Goal: Information Seeking & Learning: Check status

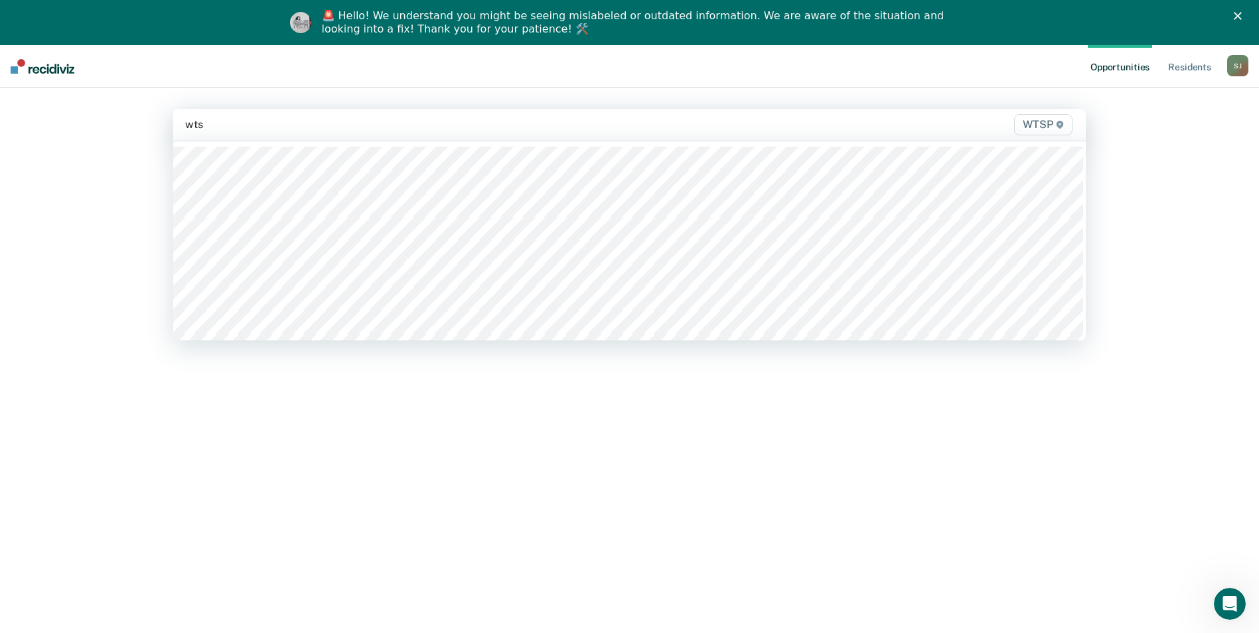
type input "wtsp"
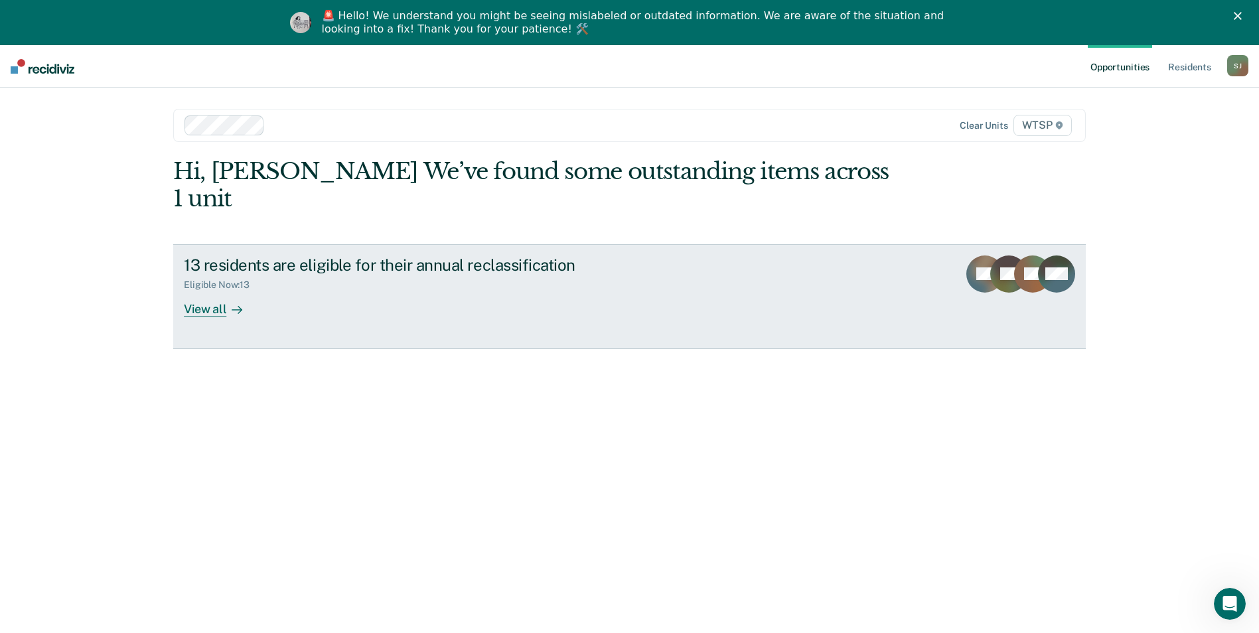
click at [204, 291] on div "View all" at bounding box center [221, 304] width 74 height 26
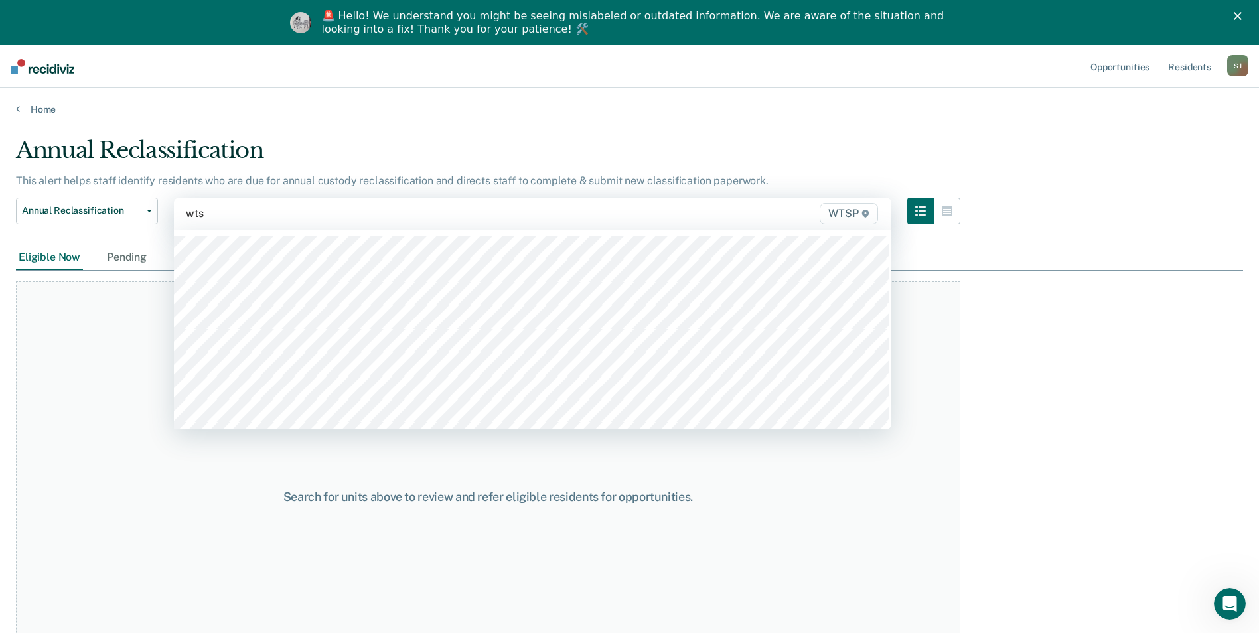
type input "wtsp"
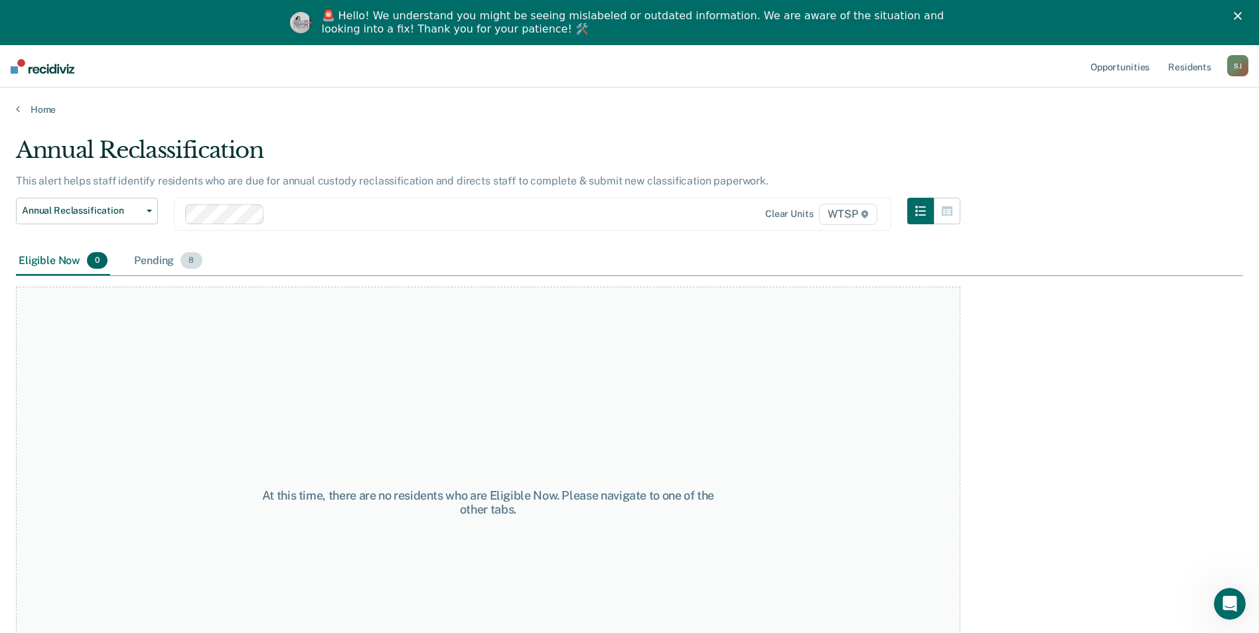
click at [163, 259] on div "Pending 8" at bounding box center [167, 261] width 73 height 29
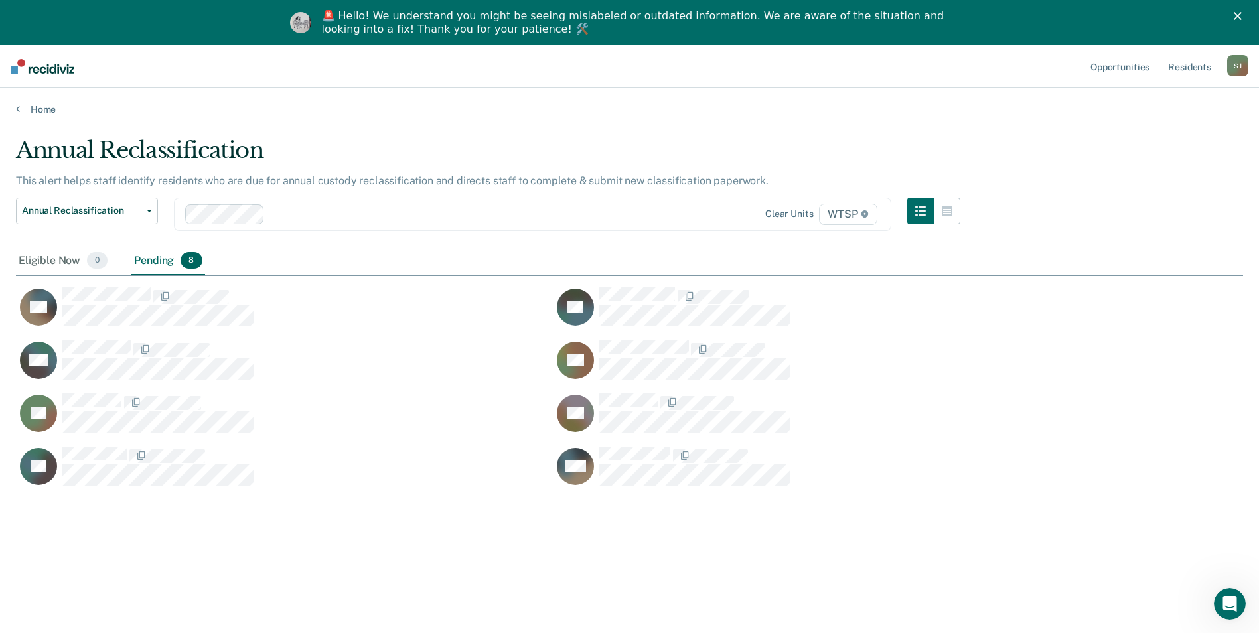
scroll to position [432, 1217]
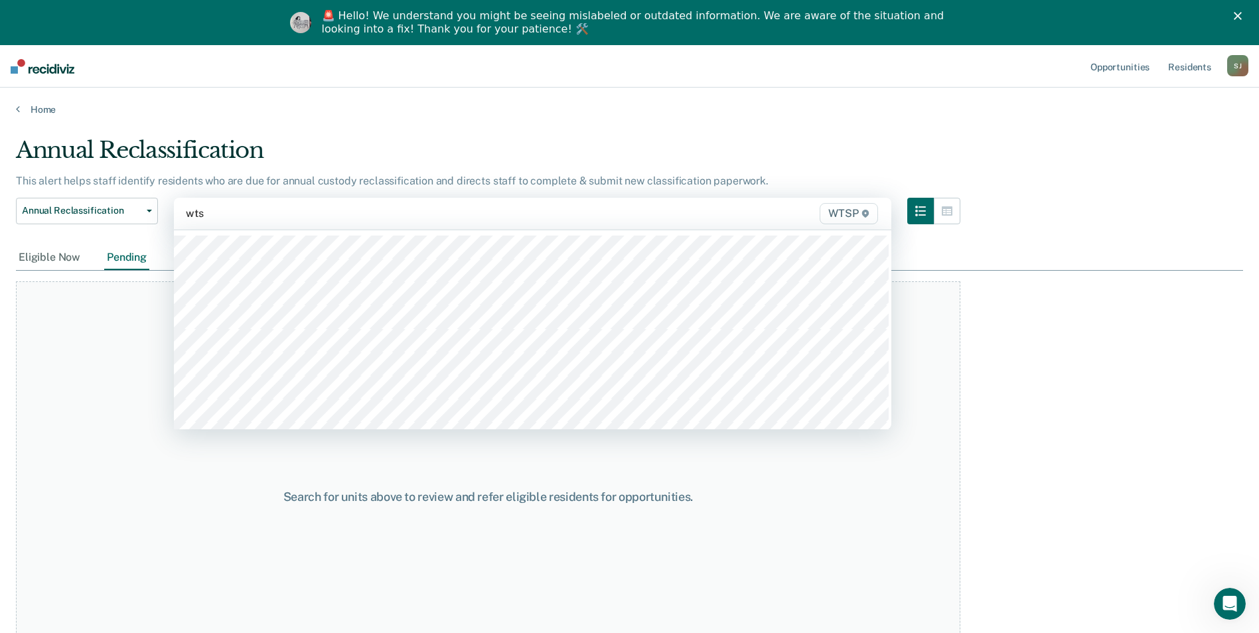
type input "wtsp"
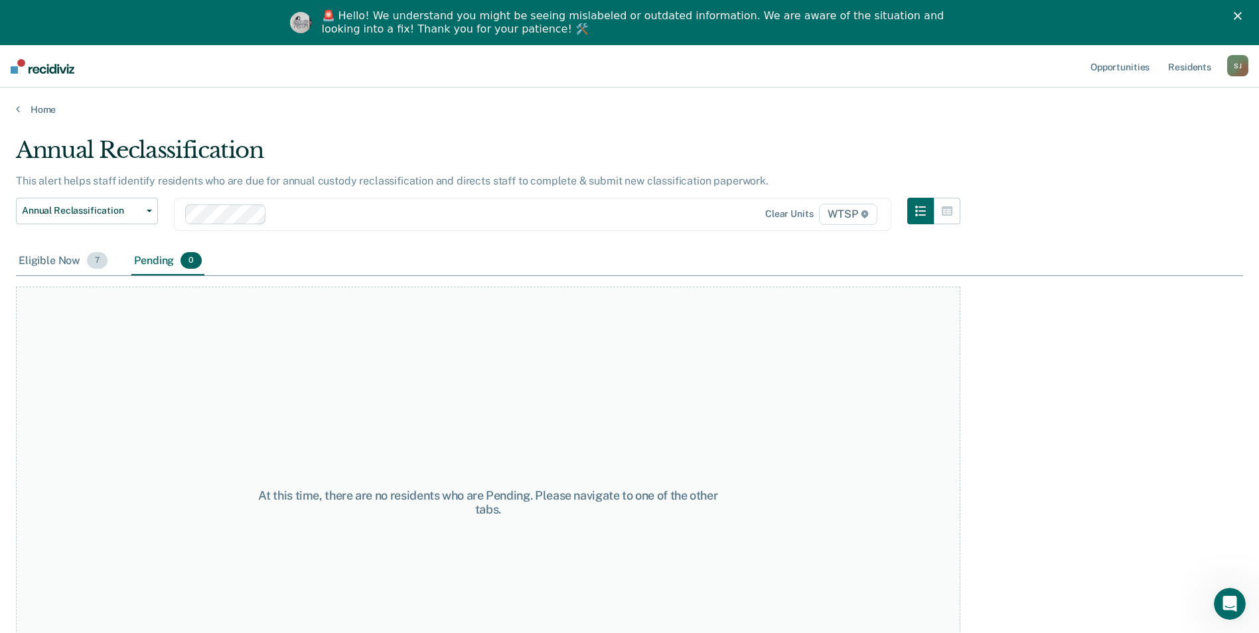
click at [51, 255] on div "Eligible Now 7" at bounding box center [63, 261] width 94 height 29
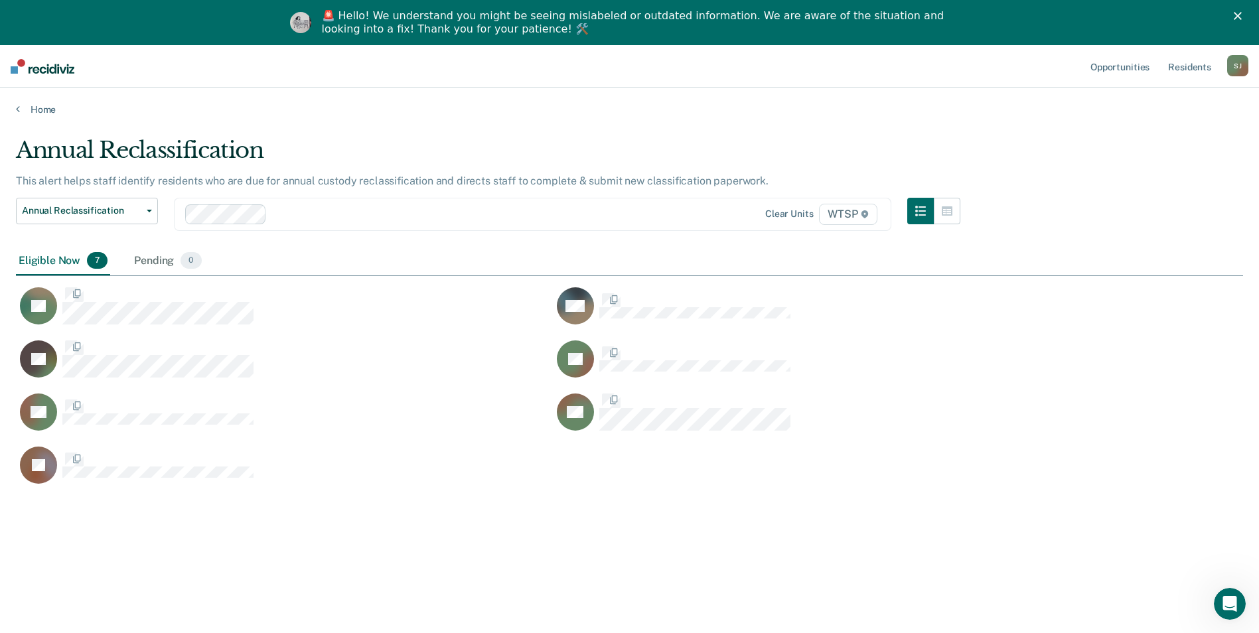
scroll to position [432, 1217]
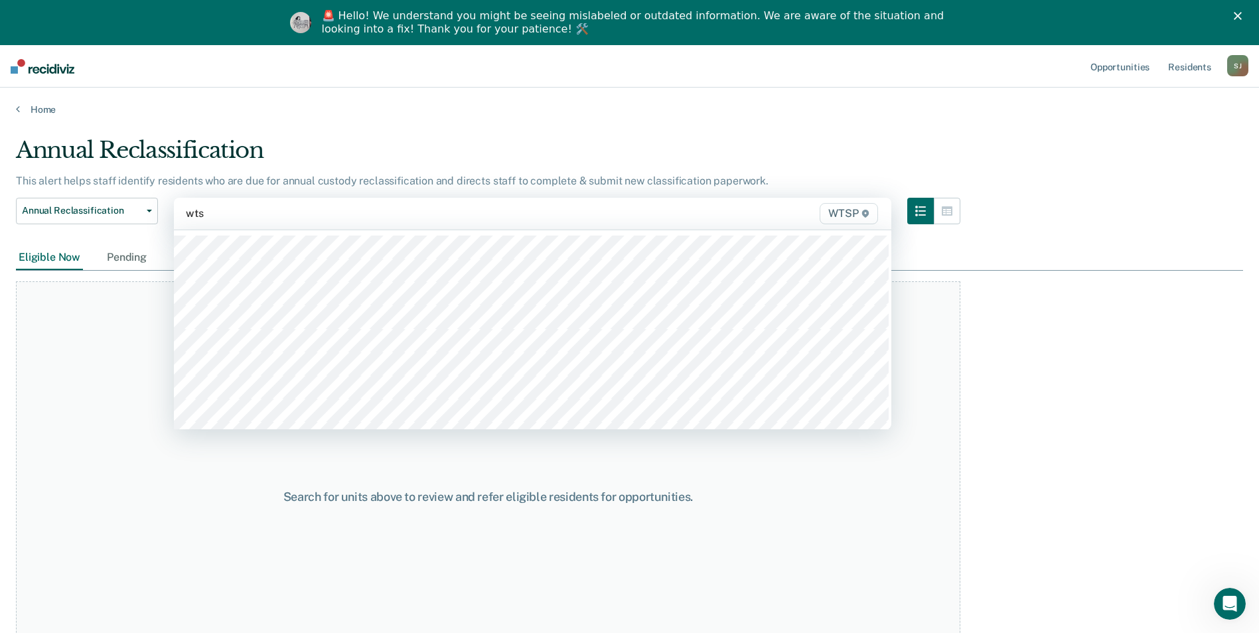
type input "wtsp"
click at [227, 214] on div at bounding box center [428, 213] width 484 height 15
type input "wtsp"
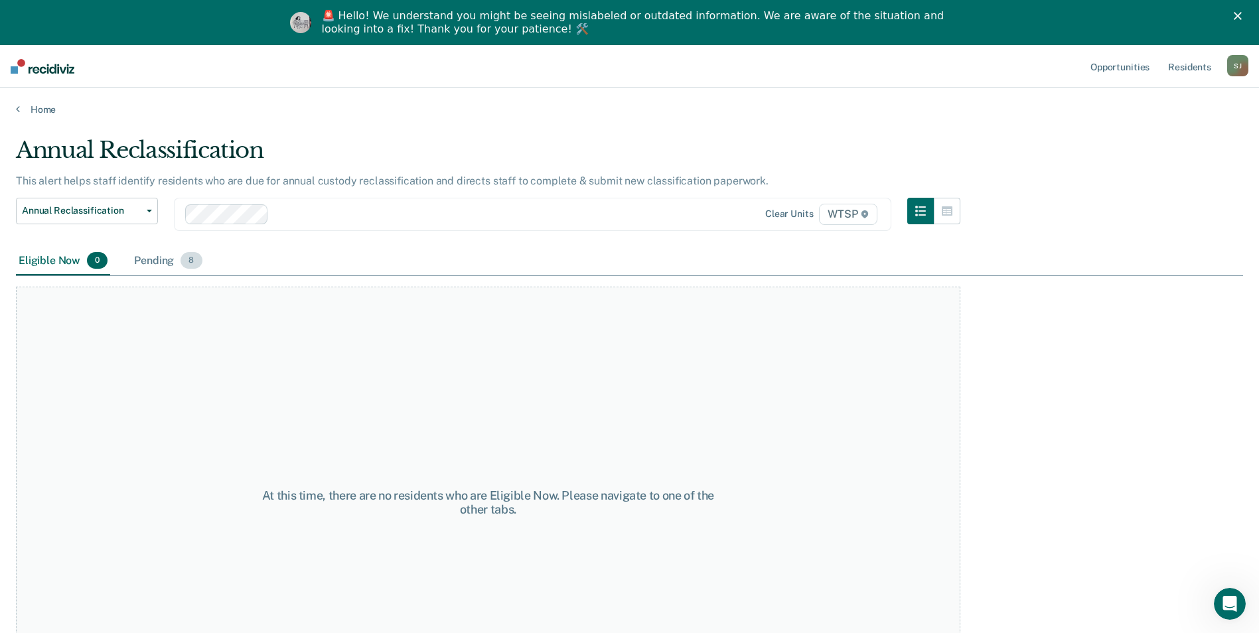
click at [159, 257] on div "Pending 8" at bounding box center [167, 261] width 73 height 29
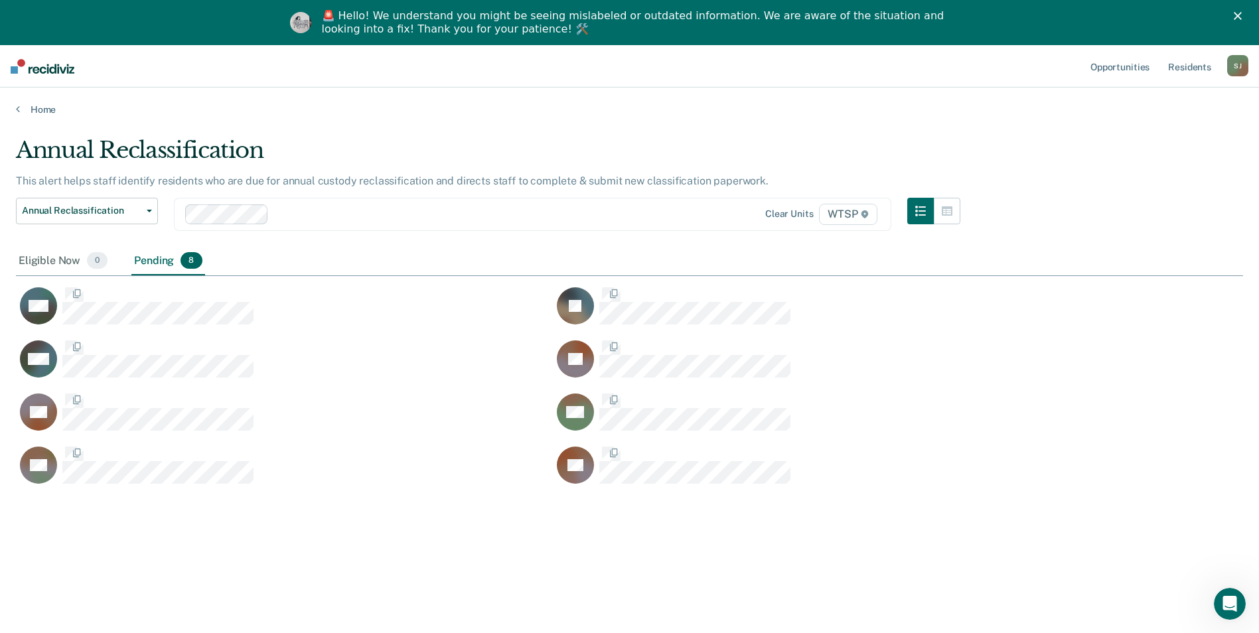
scroll to position [432, 1217]
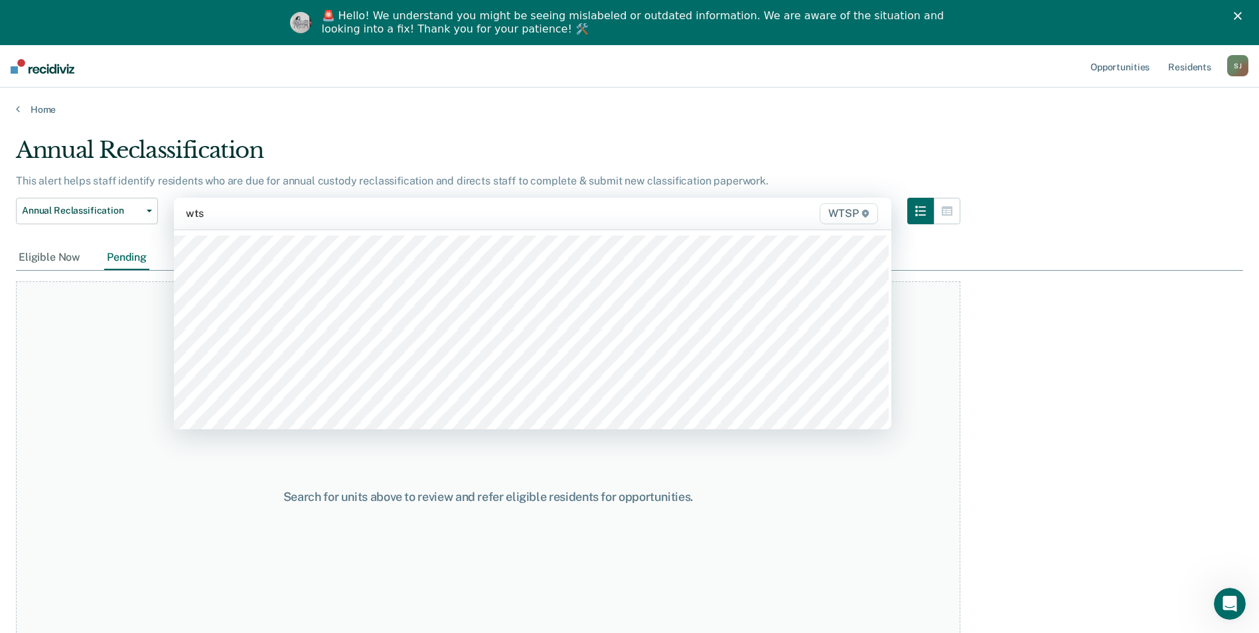
type input "wtsp"
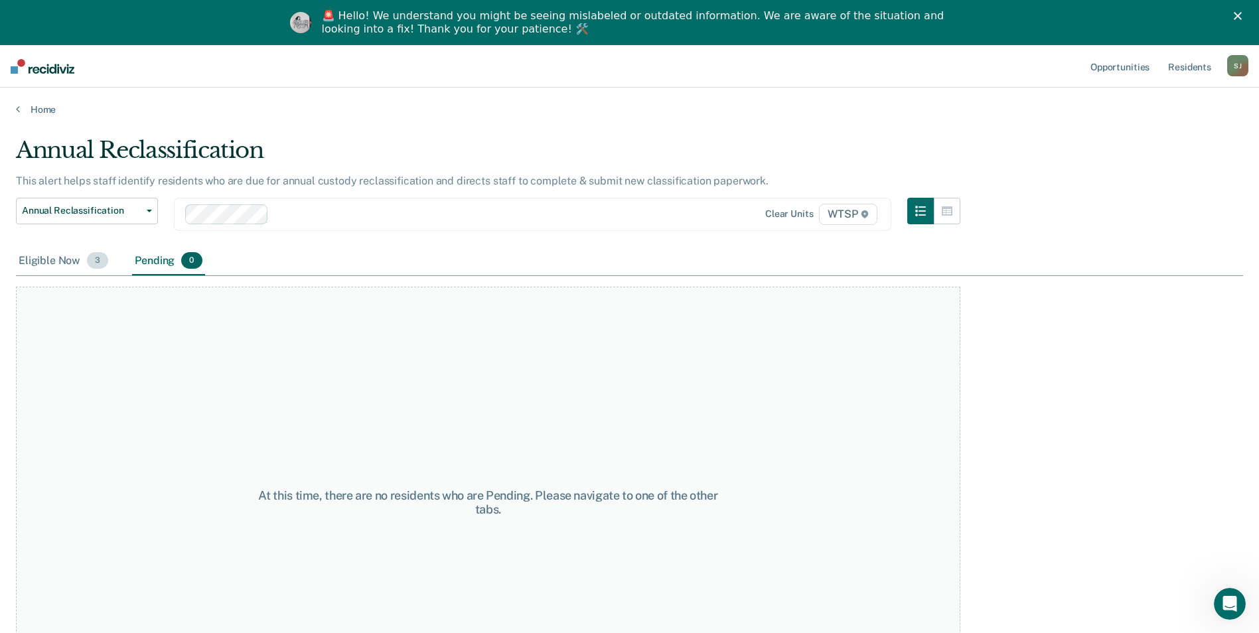
click at [54, 261] on div "Eligible Now 3" at bounding box center [63, 261] width 95 height 29
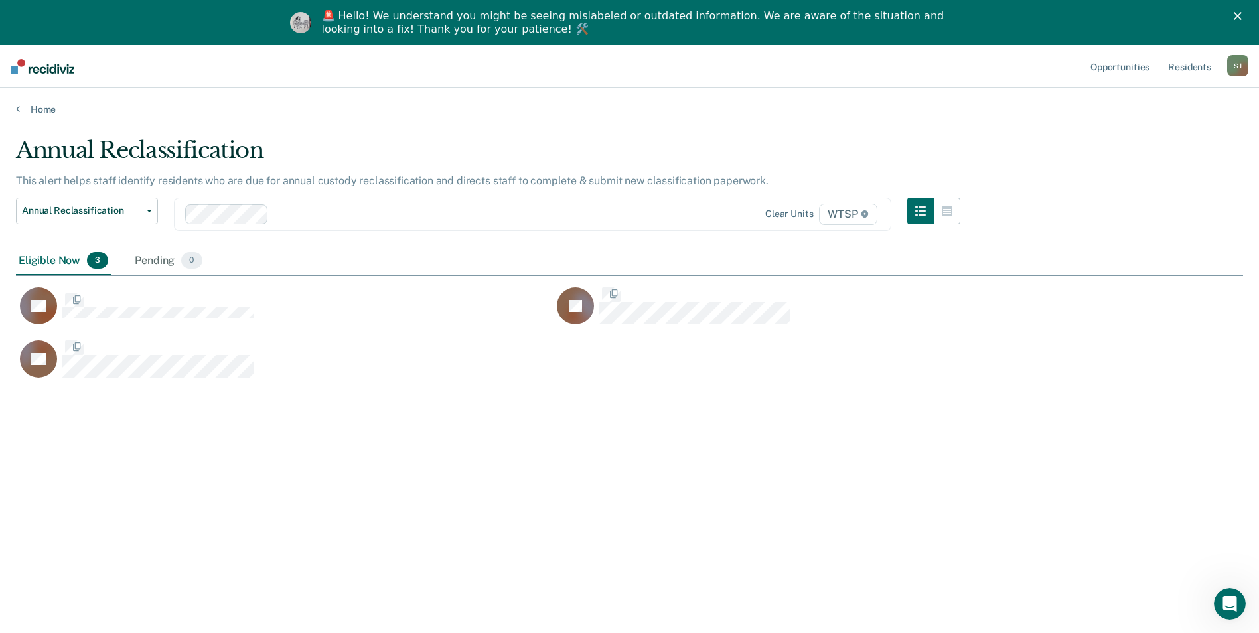
scroll to position [432, 1217]
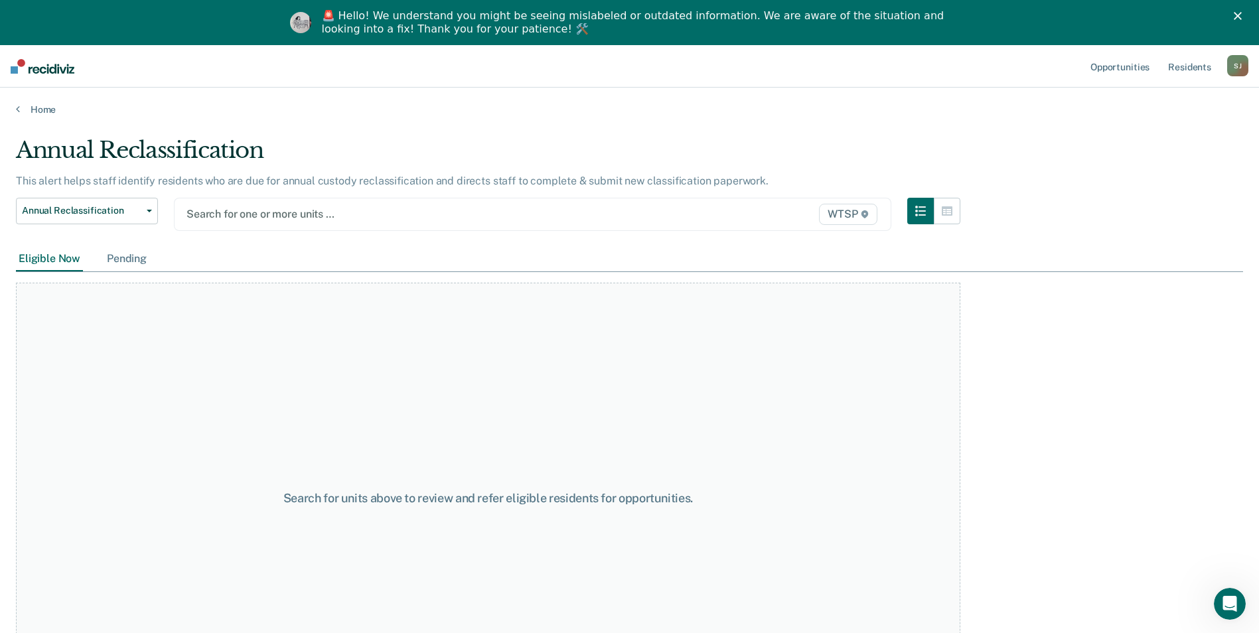
click at [131, 260] on div "Pending" at bounding box center [126, 259] width 45 height 25
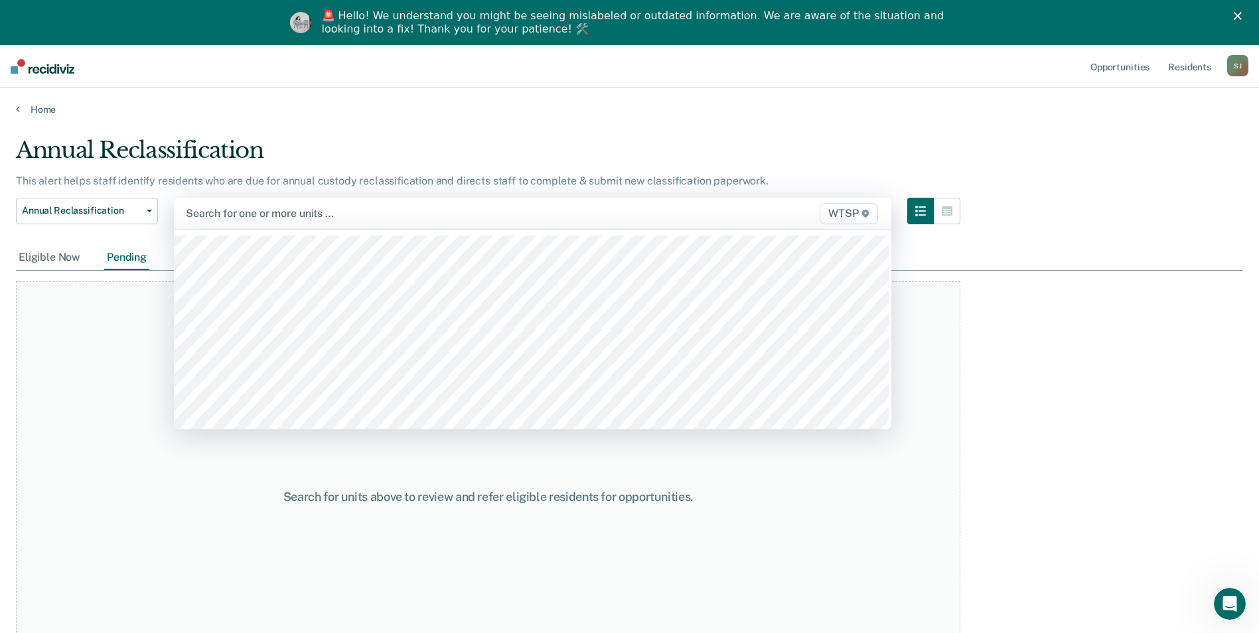
click at [282, 211] on div at bounding box center [428, 213] width 484 height 15
type input "wtsp"
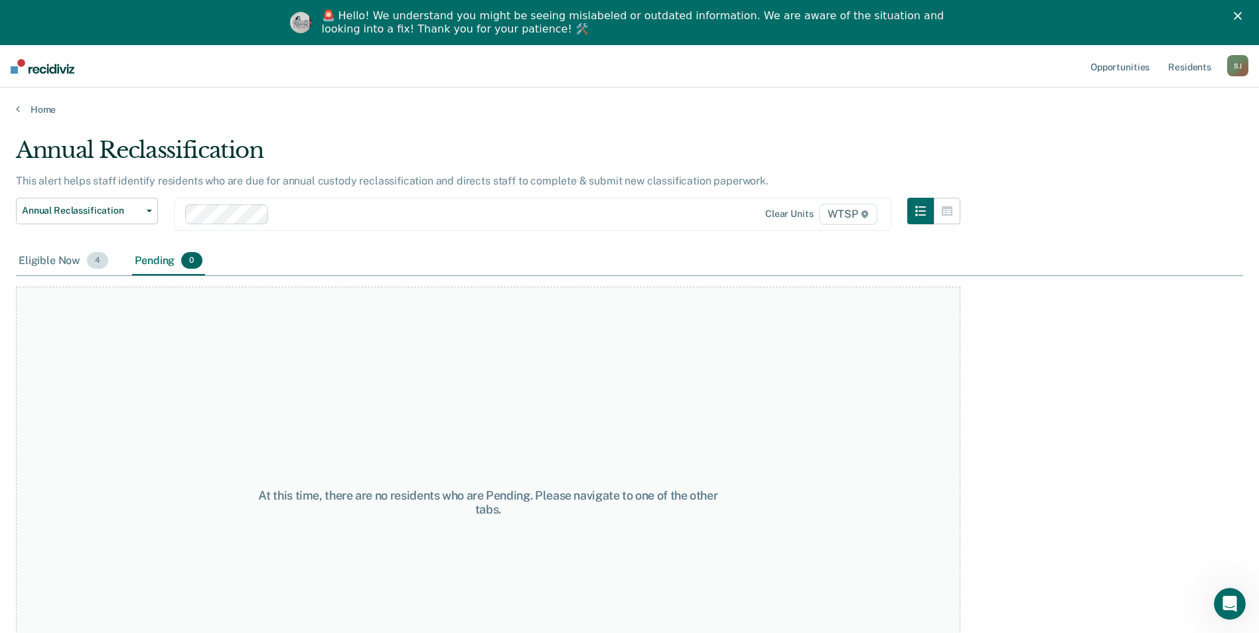
click at [58, 257] on div "Eligible Now 4" at bounding box center [63, 261] width 95 height 29
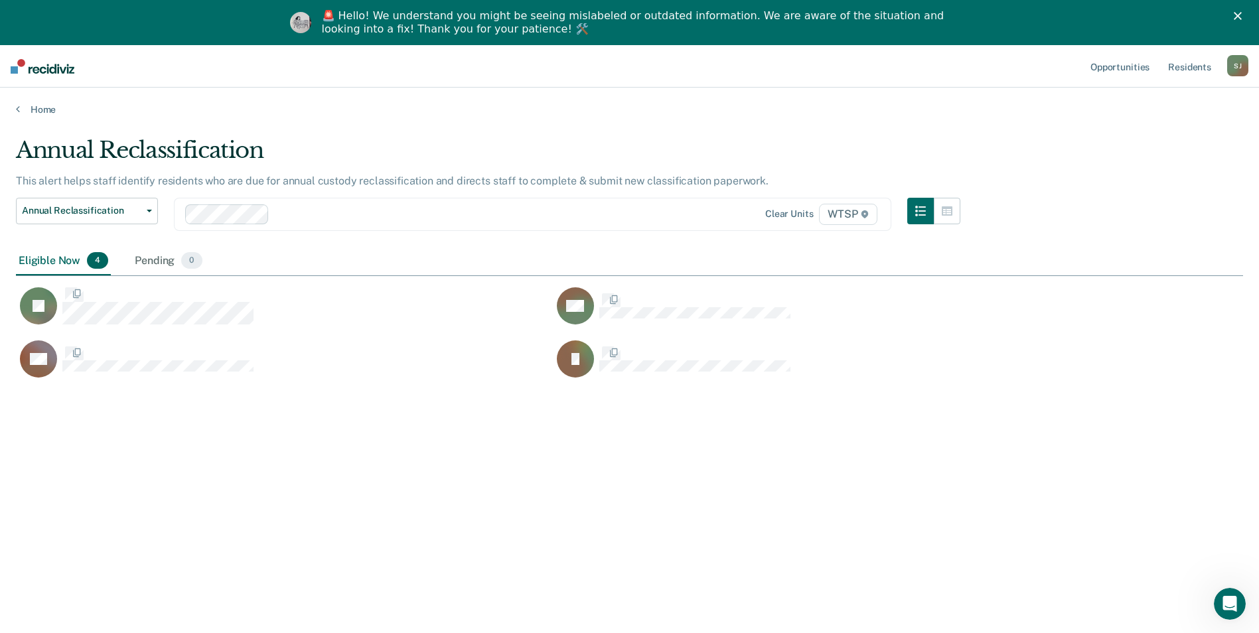
scroll to position [432, 1217]
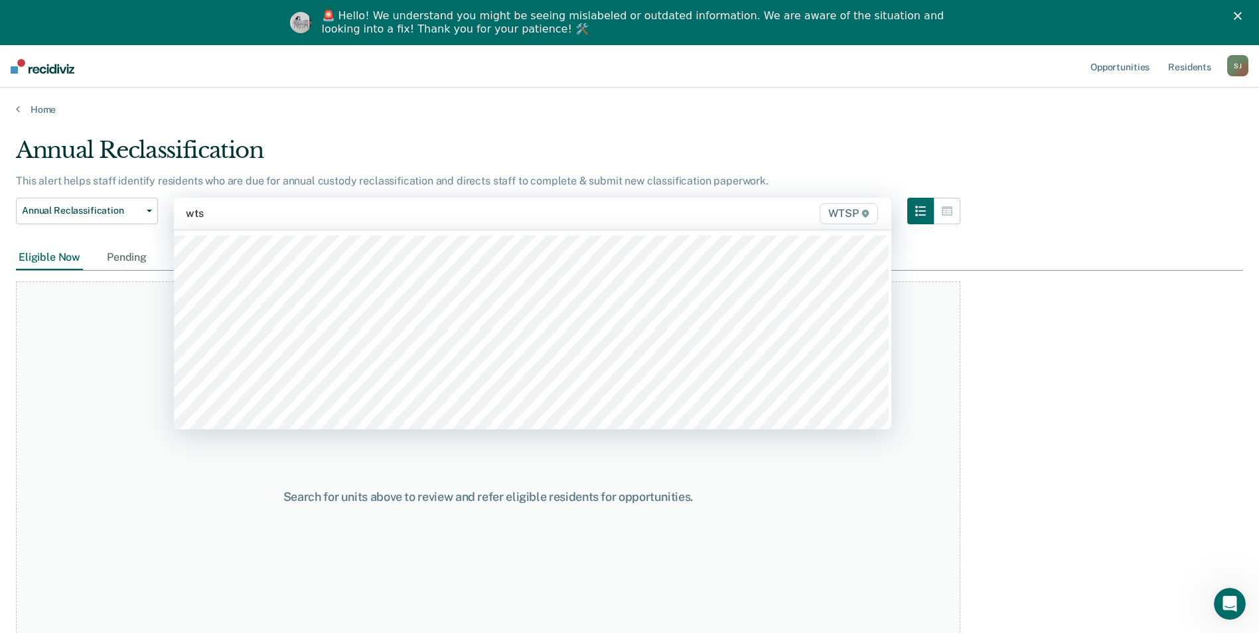
type input "wtsp"
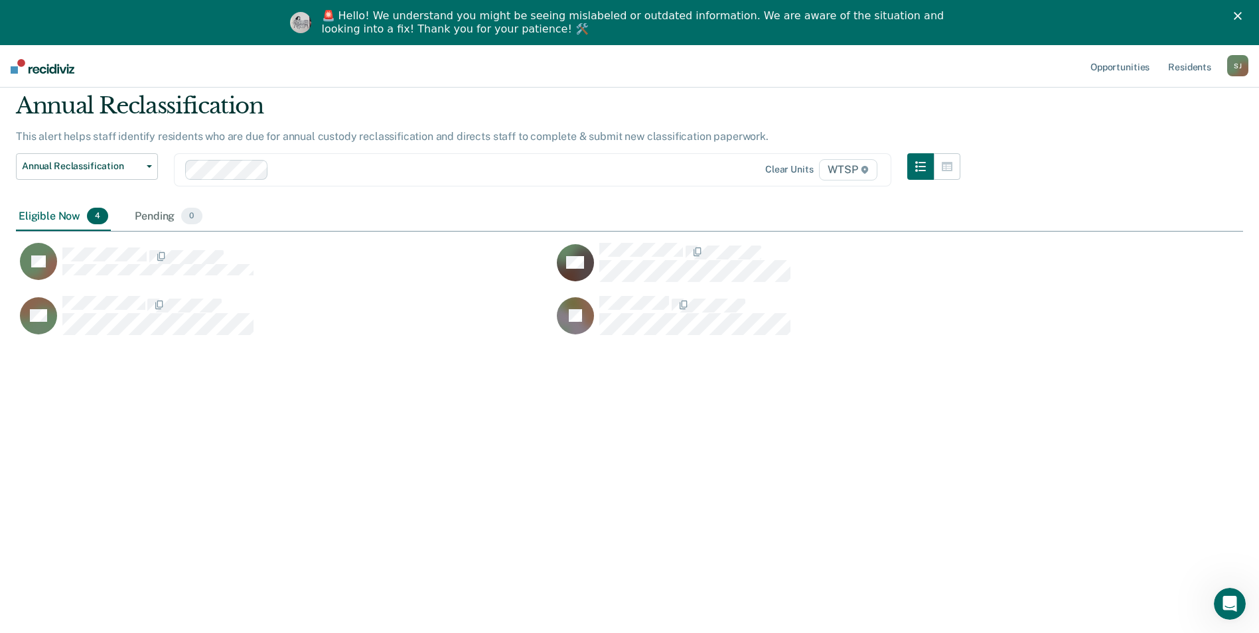
scroll to position [45, 0]
click at [1225, 600] on icon "Open Intercom Messenger" at bounding box center [1228, 602] width 22 height 22
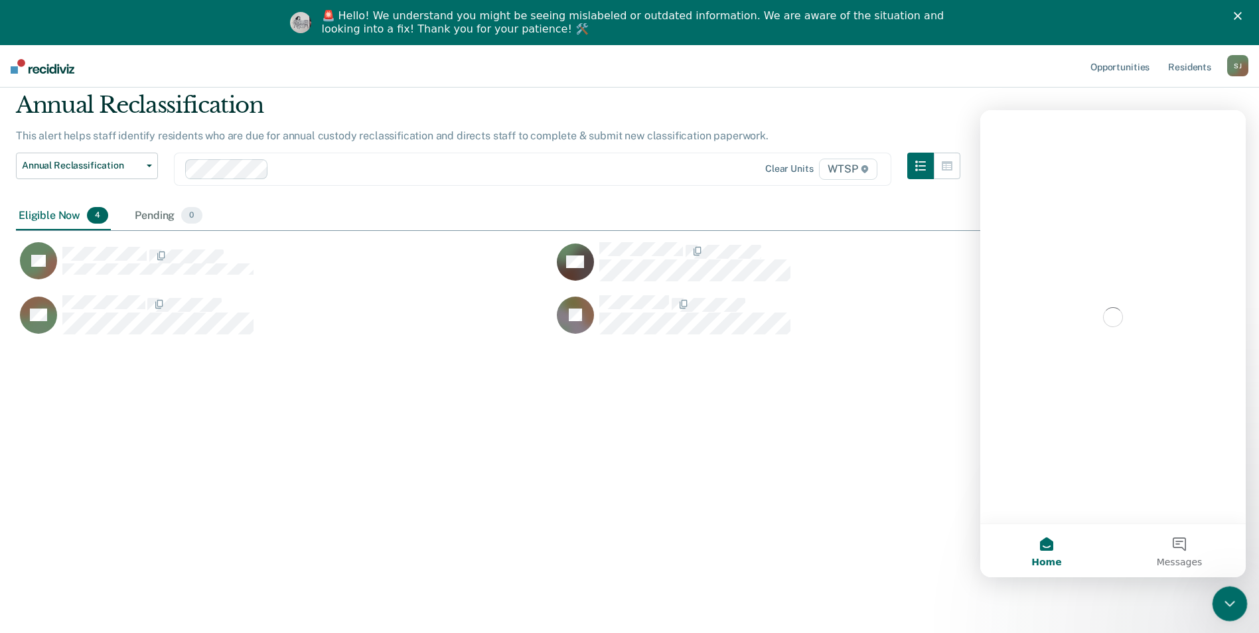
scroll to position [0, 0]
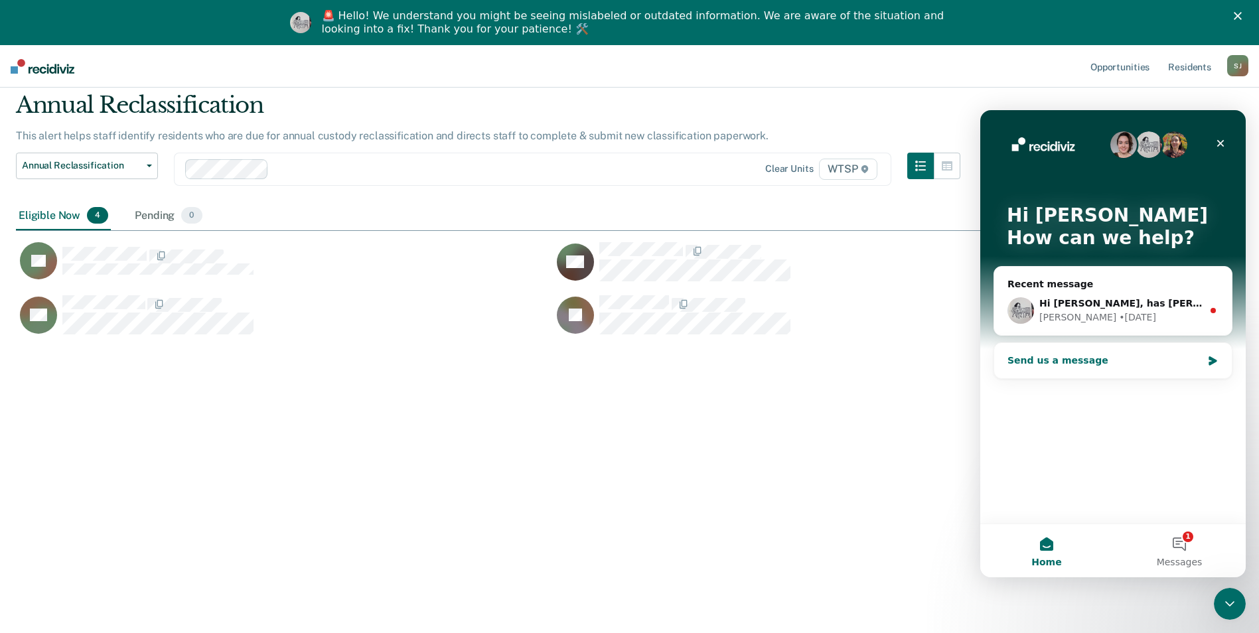
click at [1020, 363] on div "Send us a message" at bounding box center [1104, 361] width 194 height 14
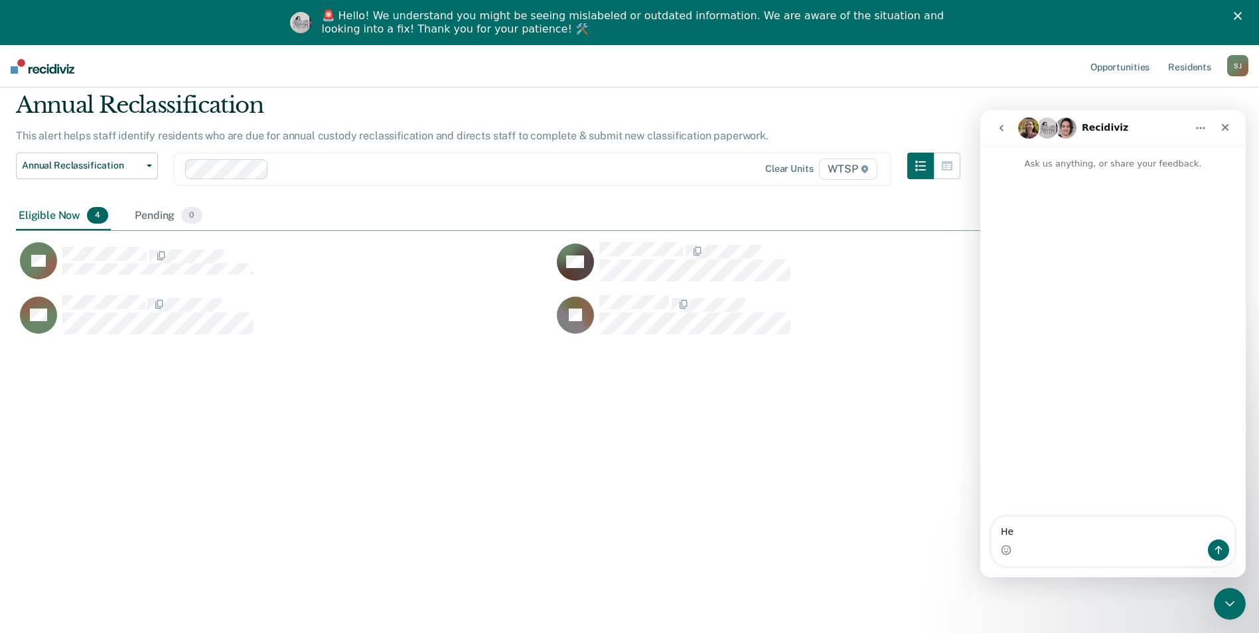
type textarea "H"
click at [1221, 128] on icon "Close" at bounding box center [1224, 127] width 11 height 11
